Goal: Information Seeking & Learning: Learn about a topic

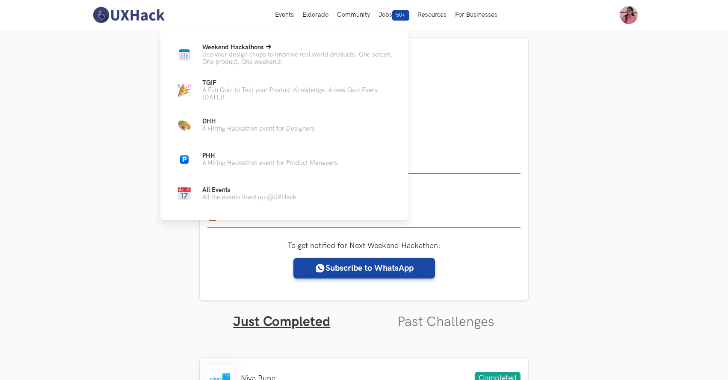
click at [255, 54] on p "Use your design chops to improve real world products. One screen, One product, …" at bounding box center [298, 58] width 193 height 15
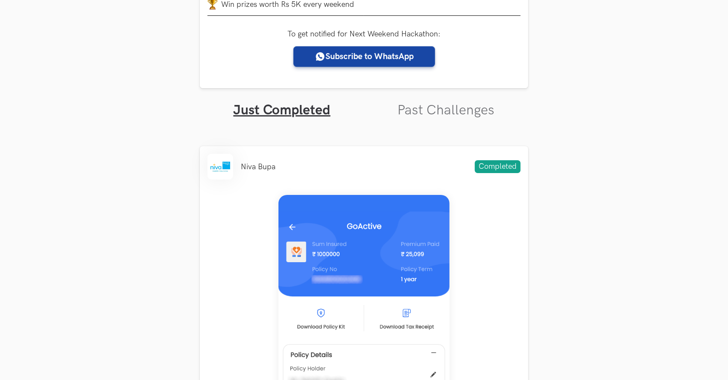
scroll to position [228, 0]
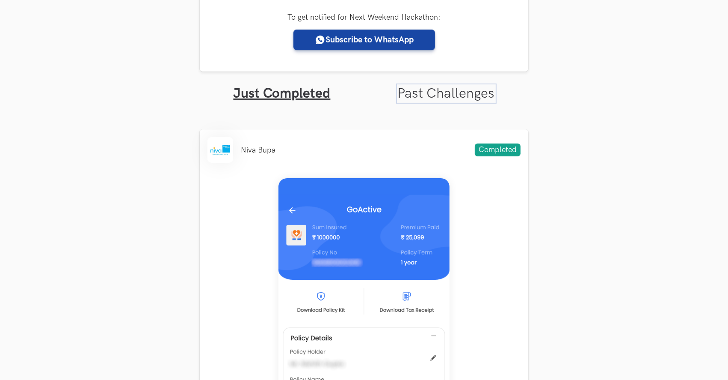
click at [458, 94] on link "Past Challenges" at bounding box center [446, 93] width 97 height 17
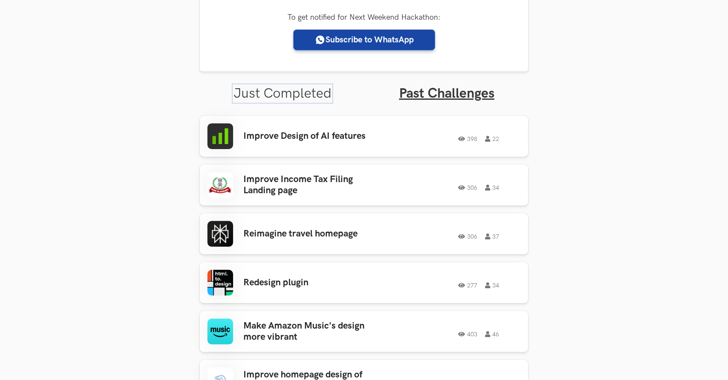
click at [279, 95] on link "Just Completed" at bounding box center [283, 93] width 98 height 17
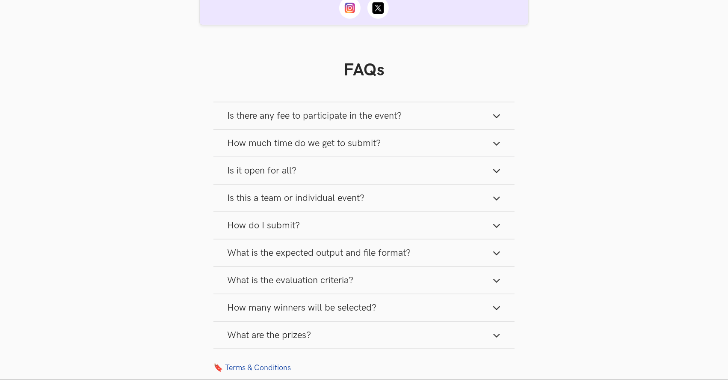
scroll to position [1198, 0]
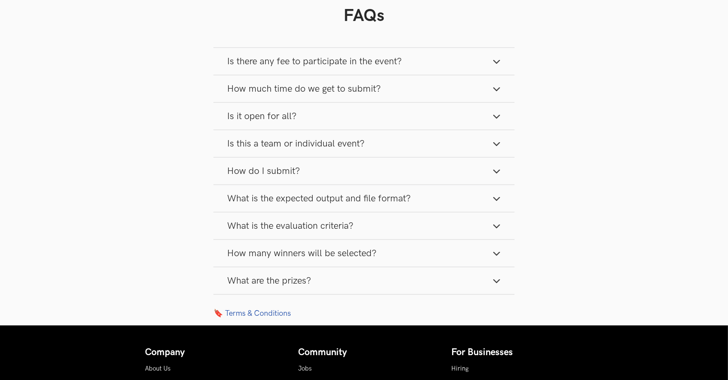
click at [501, 249] on icon "button" at bounding box center [496, 253] width 9 height 9
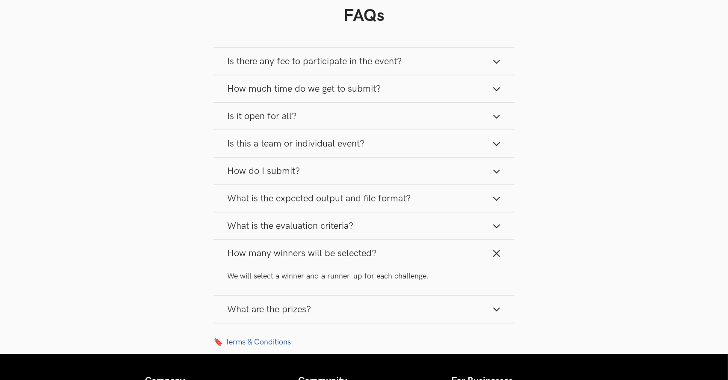
click at [501, 214] on button "What is the evaluation criteria?" at bounding box center [364, 225] width 301 height 27
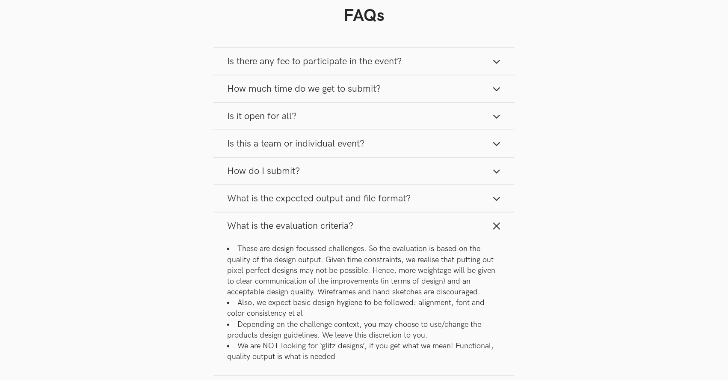
click at [501, 214] on button "What is the evaluation criteria?" at bounding box center [364, 225] width 301 height 27
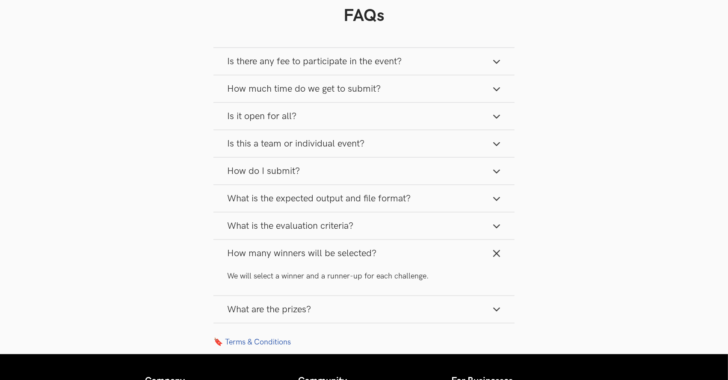
click at [493, 87] on button "How much time do we get to submit?" at bounding box center [364, 88] width 301 height 27
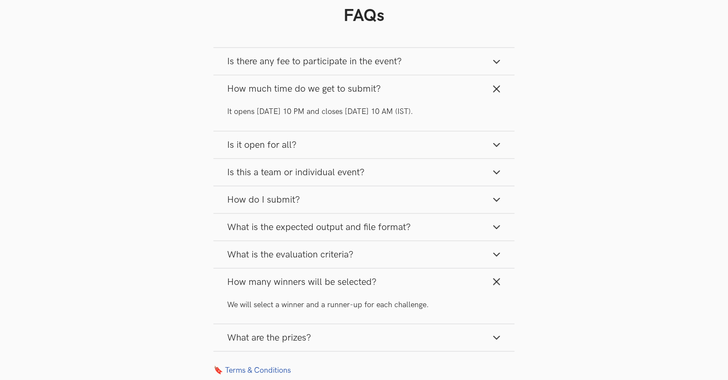
click at [493, 87] on button "How much time do we get to submit?" at bounding box center [364, 88] width 301 height 27
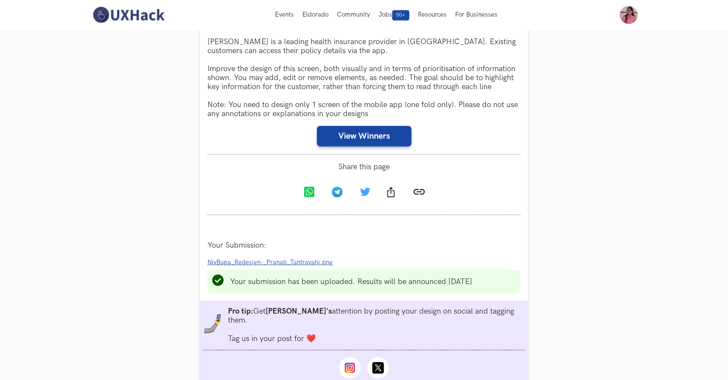
scroll to position [685, 0]
